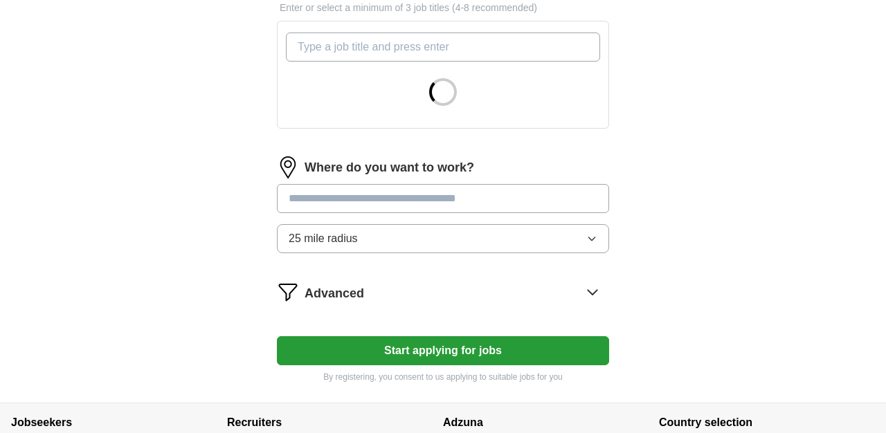
scroll to position [213, 0]
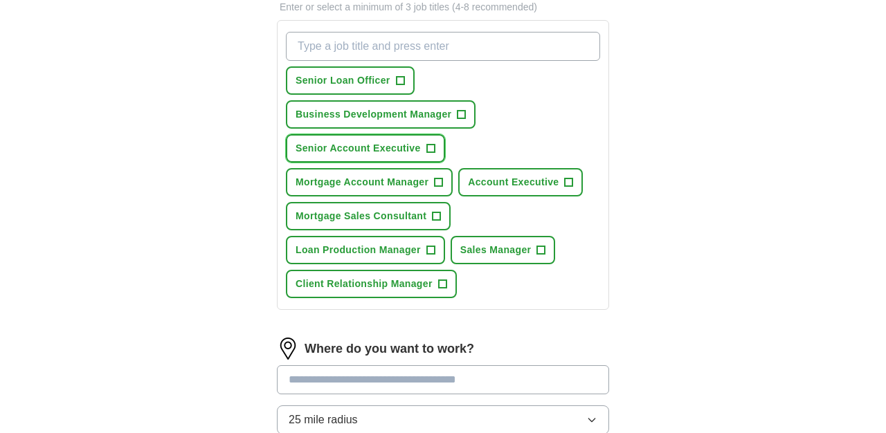
click at [428, 147] on span "+" at bounding box center [430, 148] width 8 height 11
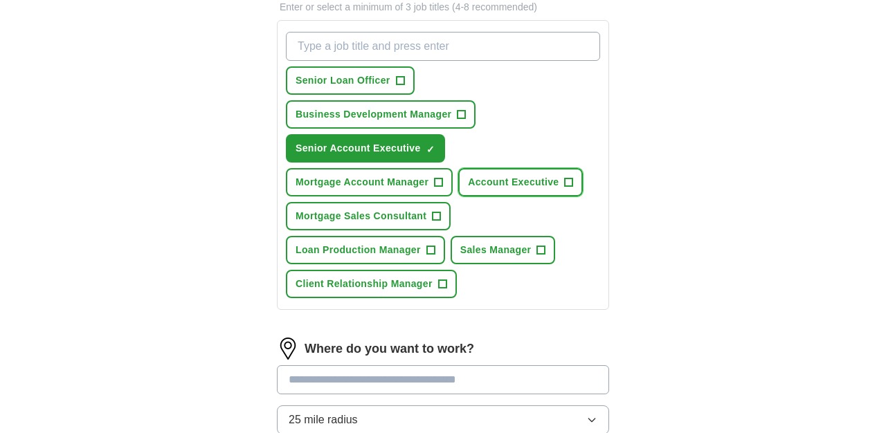
click at [570, 179] on span "+" at bounding box center [569, 182] width 8 height 11
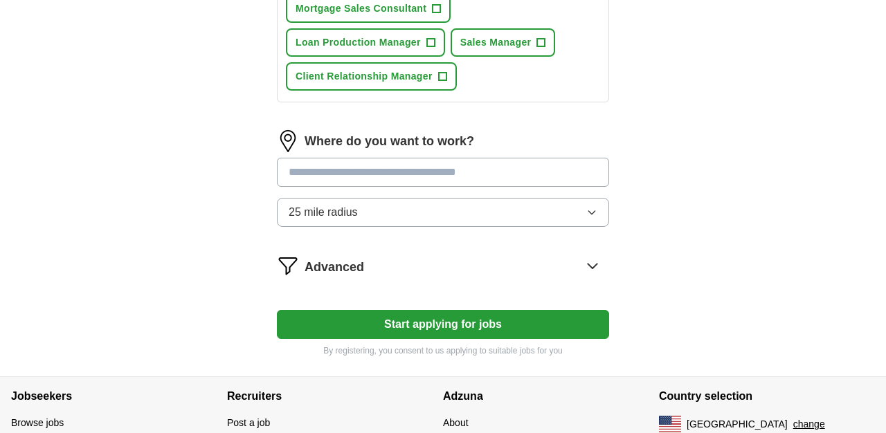
scroll to position [425, 0]
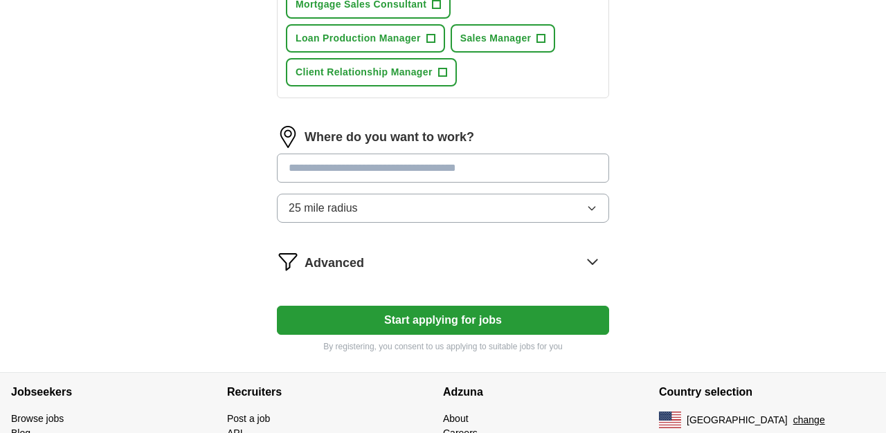
click at [400, 169] on input "text" at bounding box center [443, 168] width 332 height 29
type input "****"
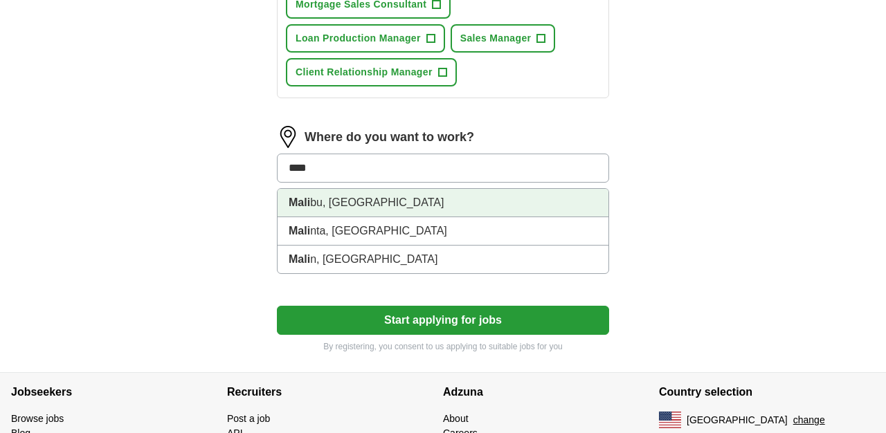
click at [311, 208] on li "Mali bu, [GEOGRAPHIC_DATA]" at bounding box center [442, 203] width 331 height 28
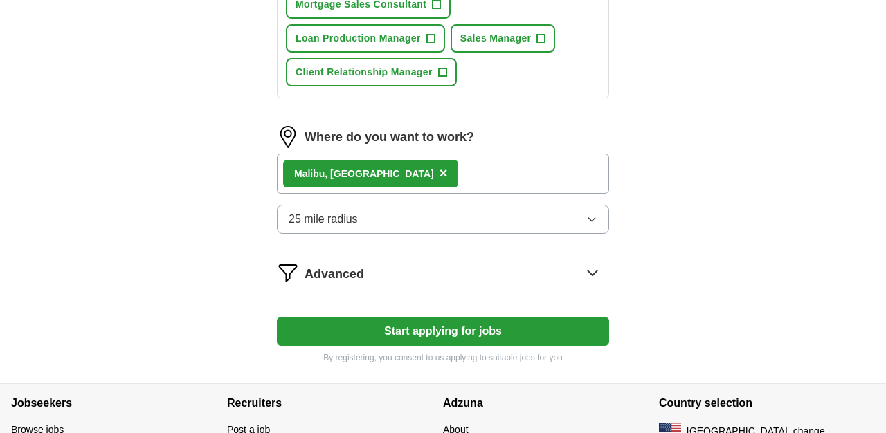
click at [439, 328] on button "Start applying for jobs" at bounding box center [443, 331] width 332 height 29
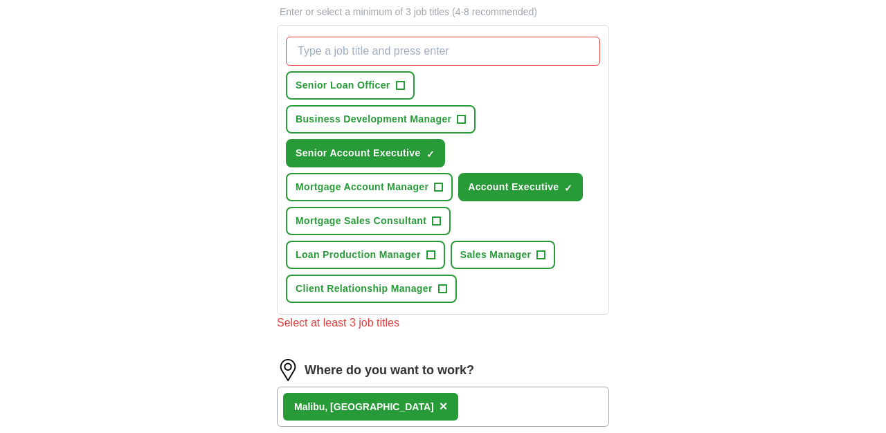
scroll to position [203, 0]
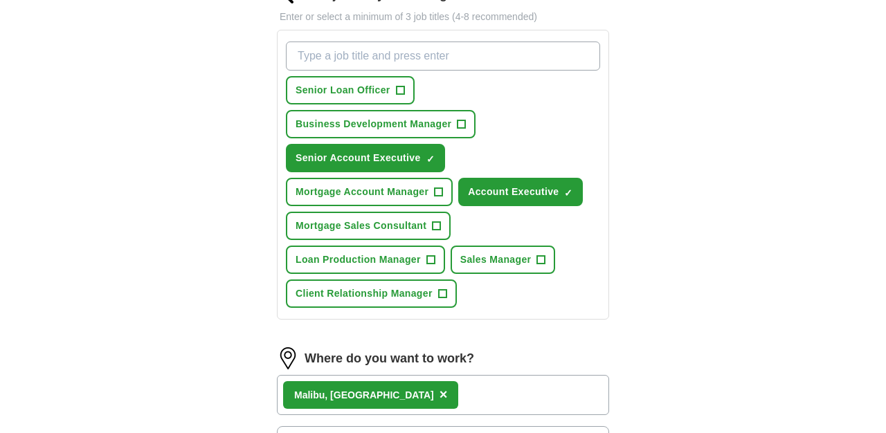
click at [392, 57] on input "What job are you looking for?" at bounding box center [443, 56] width 314 height 29
type input "sales"
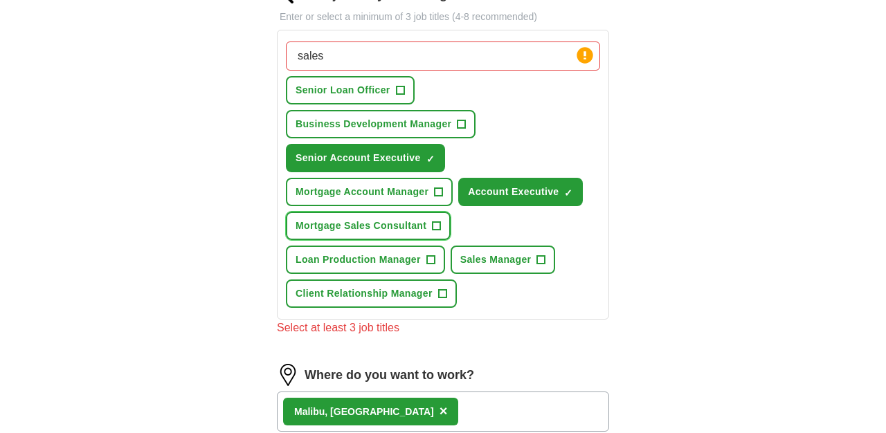
click at [436, 225] on span "+" at bounding box center [436, 226] width 8 height 11
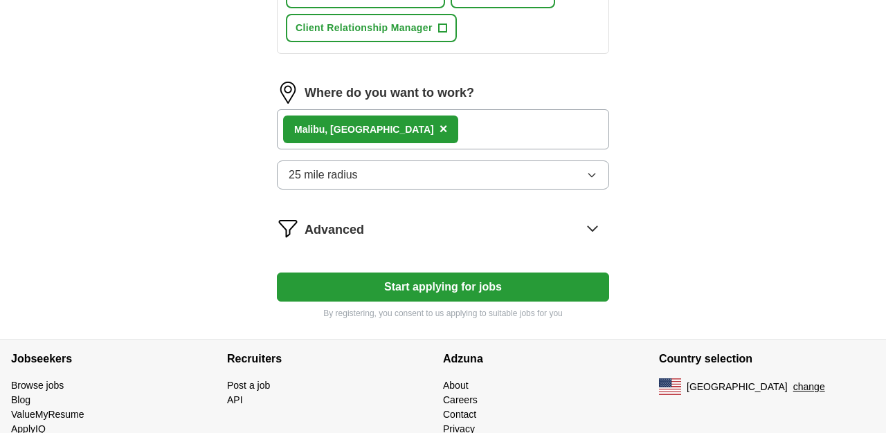
scroll to position [471, 0]
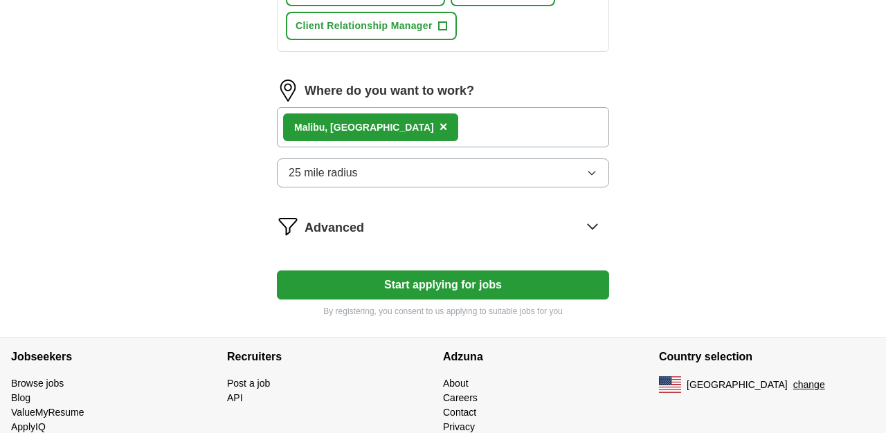
click at [448, 286] on button "Start applying for jobs" at bounding box center [443, 285] width 332 height 29
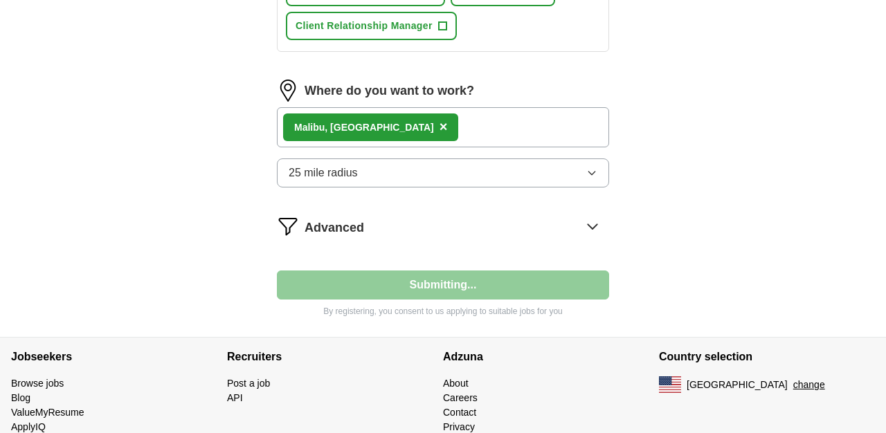
select select "**"
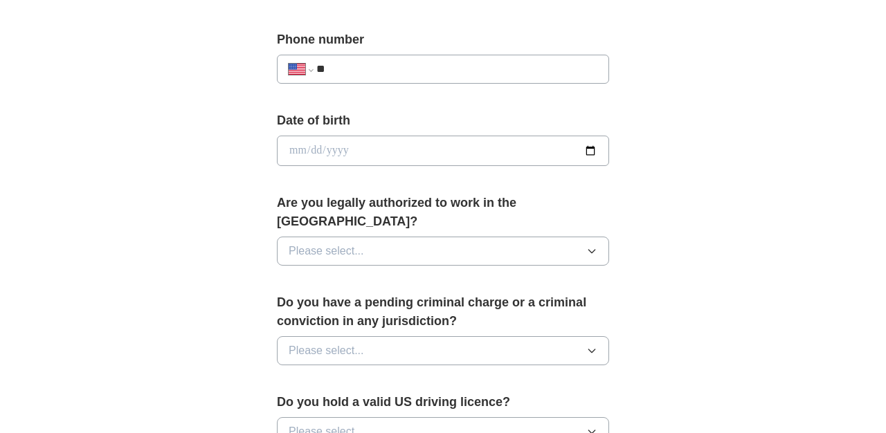
scroll to position [547, 0]
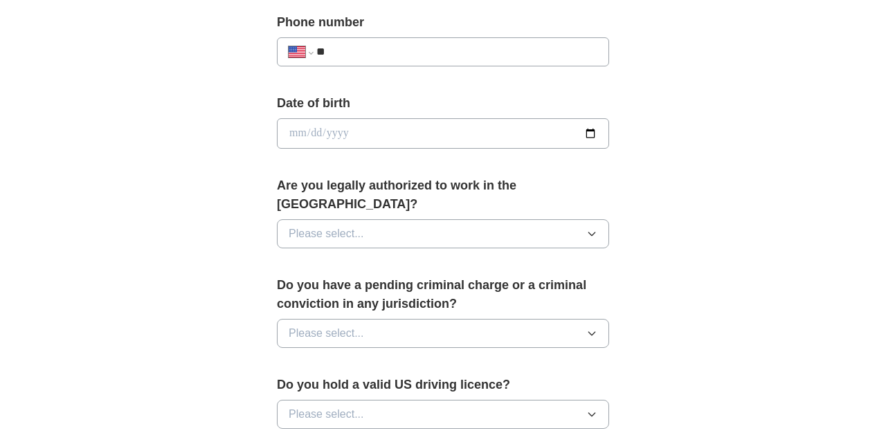
click at [593, 228] on icon "button" at bounding box center [591, 233] width 11 height 11
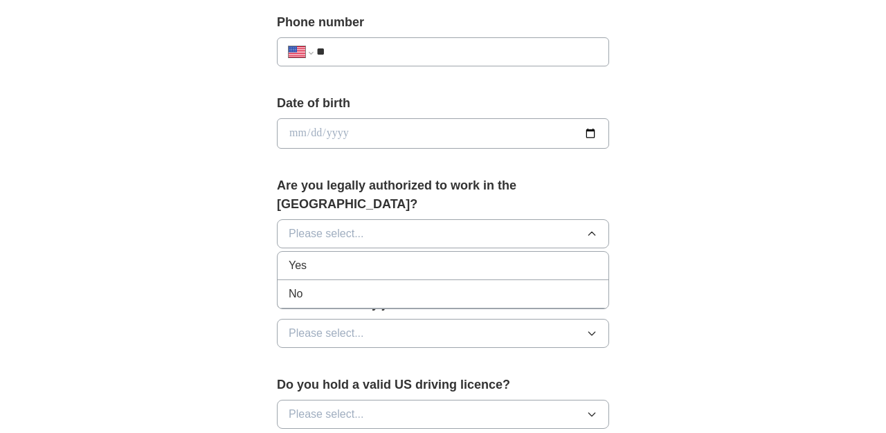
click at [433, 257] on div "Yes" at bounding box center [443, 265] width 309 height 17
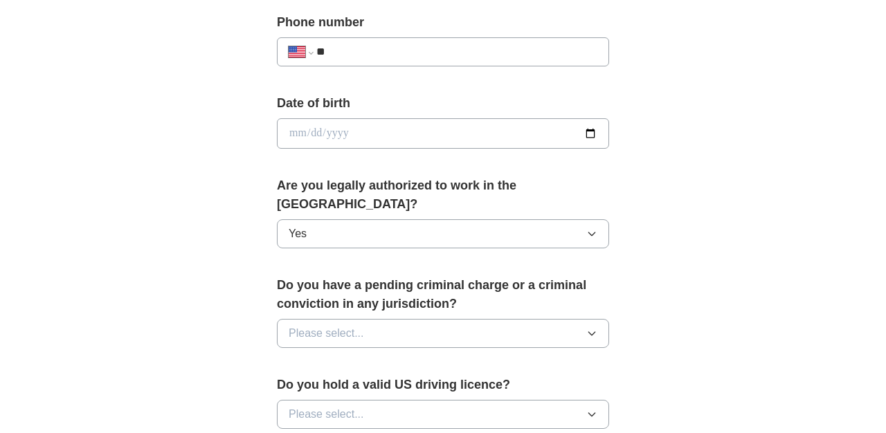
click at [593, 332] on icon "button" at bounding box center [591, 333] width 6 height 3
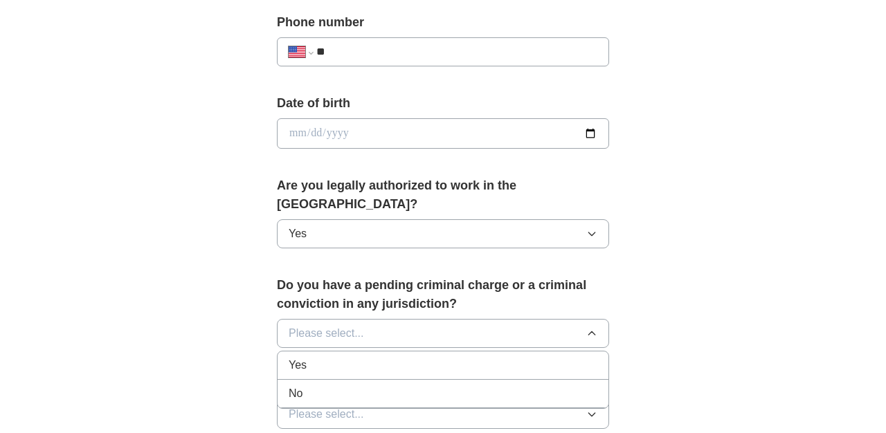
click at [361, 385] on div "No" at bounding box center [443, 393] width 309 height 17
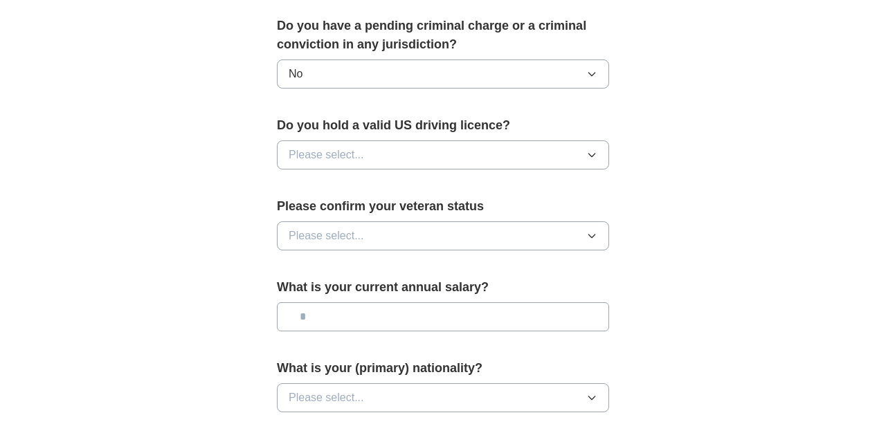
scroll to position [811, 0]
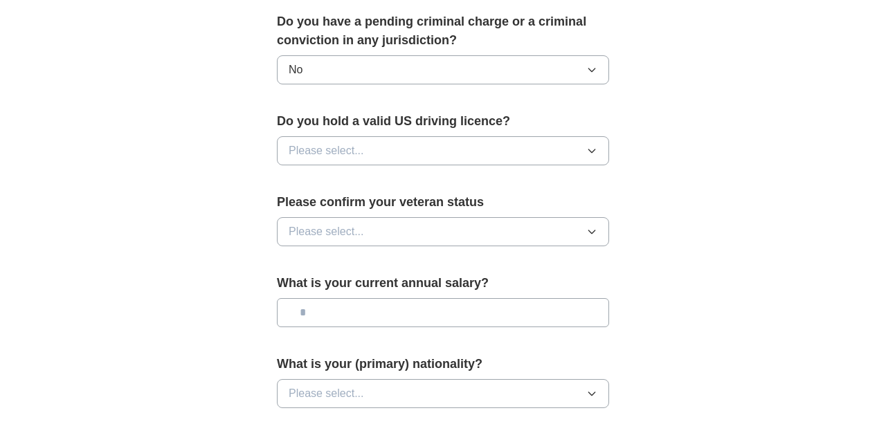
click at [592, 145] on icon "button" at bounding box center [591, 150] width 11 height 11
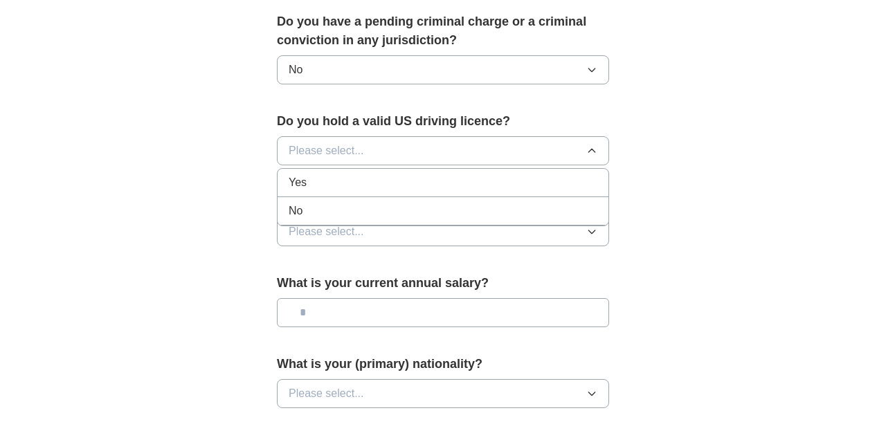
click at [349, 174] on div "Yes" at bounding box center [443, 182] width 309 height 17
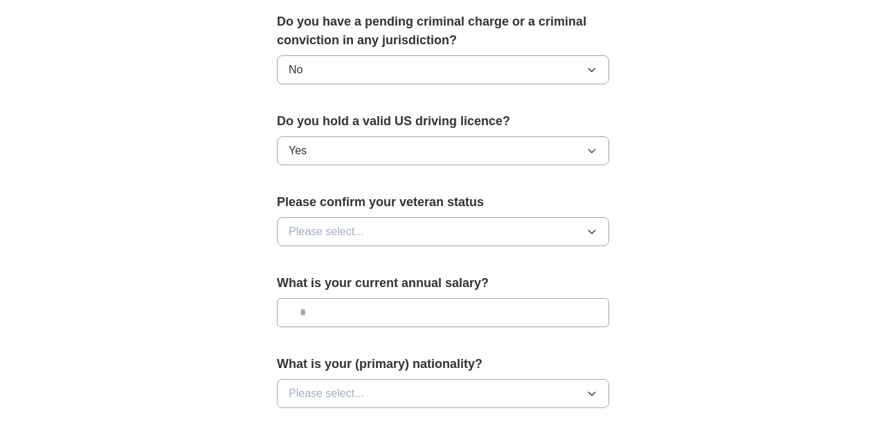
click at [421, 217] on button "Please select..." at bounding box center [443, 231] width 332 height 29
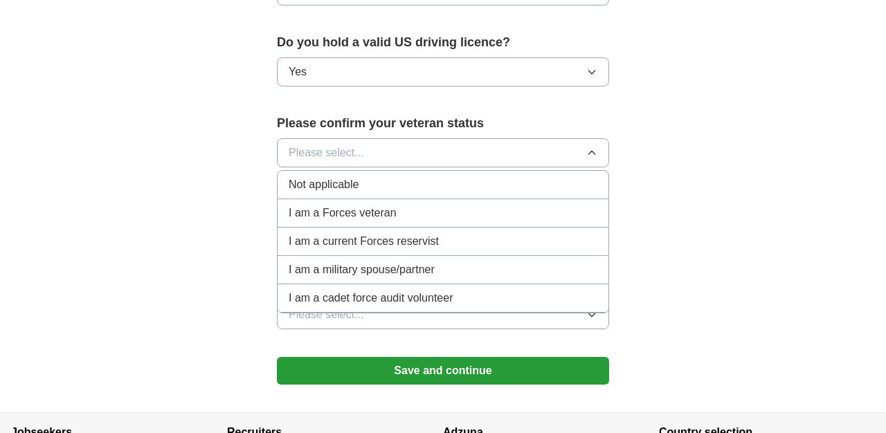
scroll to position [883, 0]
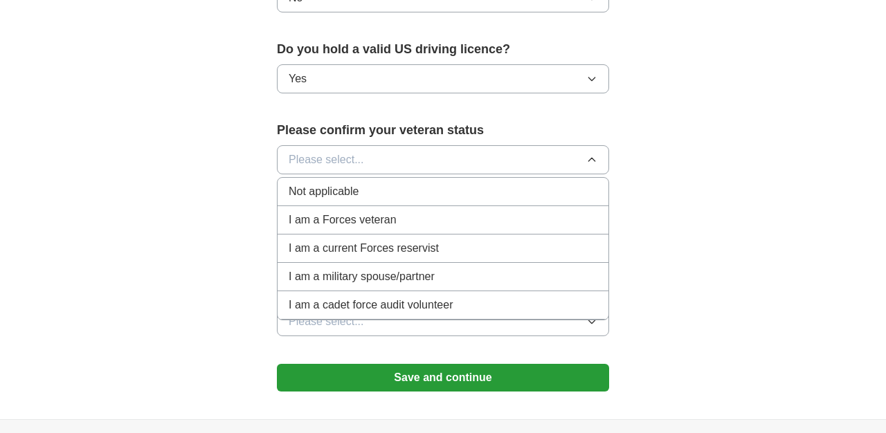
click at [322, 183] on span "Not applicable" at bounding box center [324, 191] width 70 height 17
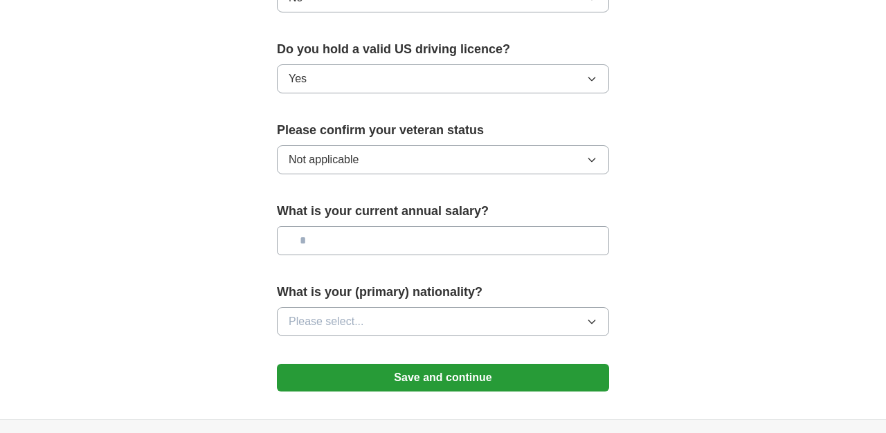
click at [354, 226] on input "text" at bounding box center [443, 240] width 332 height 29
type input "*******"
click at [340, 313] on span "Please select..." at bounding box center [326, 321] width 75 height 17
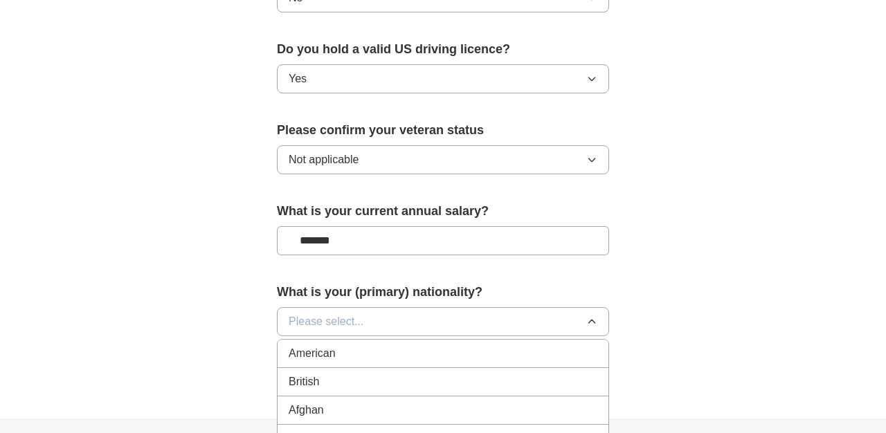
click at [321, 345] on span "American" at bounding box center [312, 353] width 47 height 17
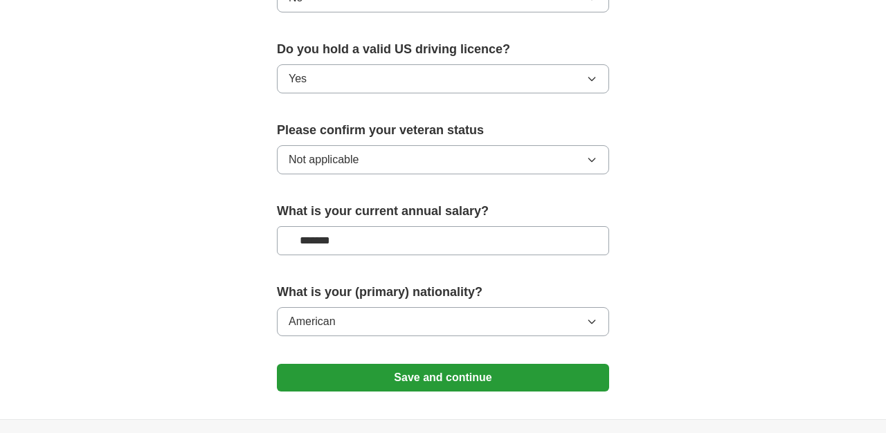
click at [441, 364] on button "Save and continue" at bounding box center [443, 378] width 332 height 28
